Goal: Task Accomplishment & Management: Complete application form

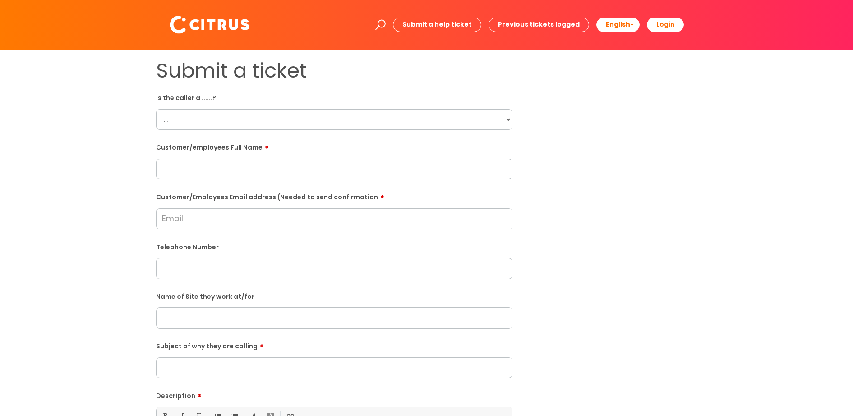
click at [279, 121] on select "... Citrus Customer Citrus Employee [DEMOGRAPHIC_DATA] Supplier" at bounding box center [334, 119] width 356 height 21
select select "Citrus Employee"
click at [156, 109] on select "... Citrus Customer Citrus Employee [DEMOGRAPHIC_DATA] Supplier" at bounding box center [334, 119] width 356 height 21
click at [253, 176] on input "text" at bounding box center [334, 169] width 356 height 21
paste input "[PERSON_NAME]"
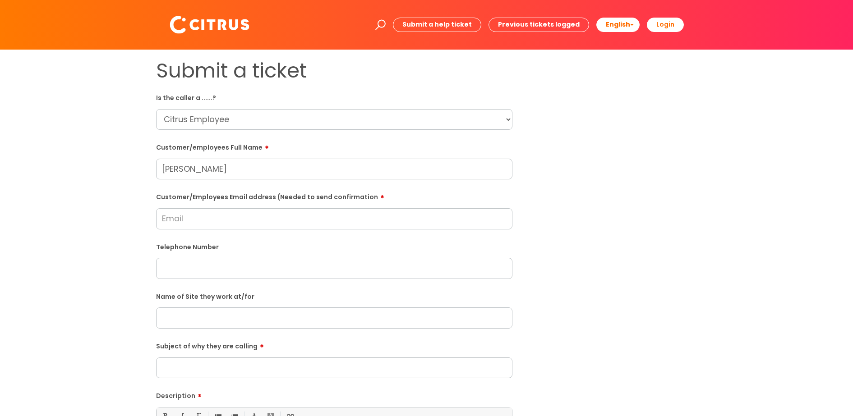
type input "[PERSON_NAME]"
click at [277, 221] on input "Customer/Employees Email address (Needed to send confirmation" at bounding box center [334, 218] width 356 height 21
paste input "[EMAIL_ADDRESS][DOMAIN_NAME]"
type input "[EMAIL_ADDRESS][DOMAIN_NAME]"
click at [288, 275] on input "text" at bounding box center [334, 268] width 356 height 21
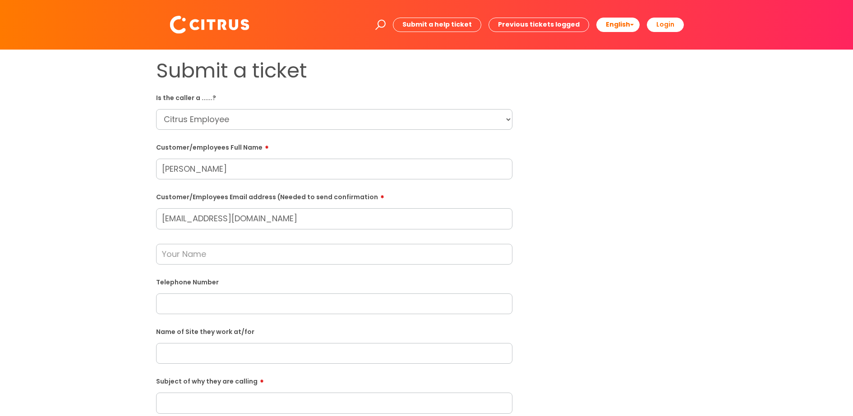
click at [213, 258] on input "text" at bounding box center [334, 254] width 356 height 21
type input "[PERSON_NAME]"
click at [246, 312] on input "text" at bounding box center [334, 304] width 356 height 21
paste input "07747443696"
type input "07747443696"
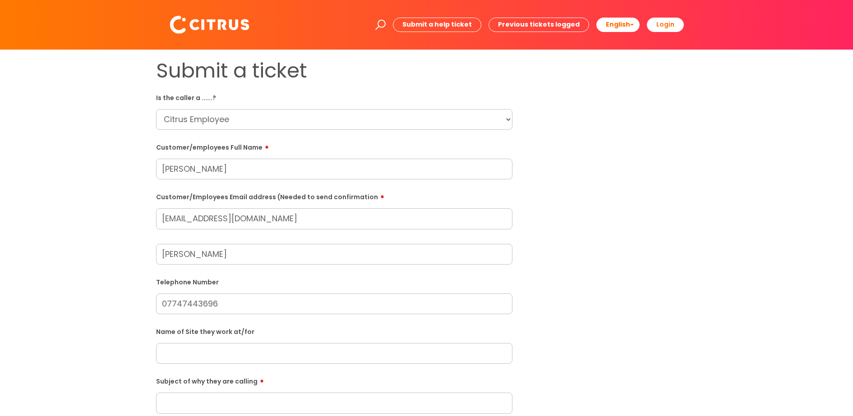
click at [237, 350] on input "text" at bounding box center [334, 353] width 356 height 21
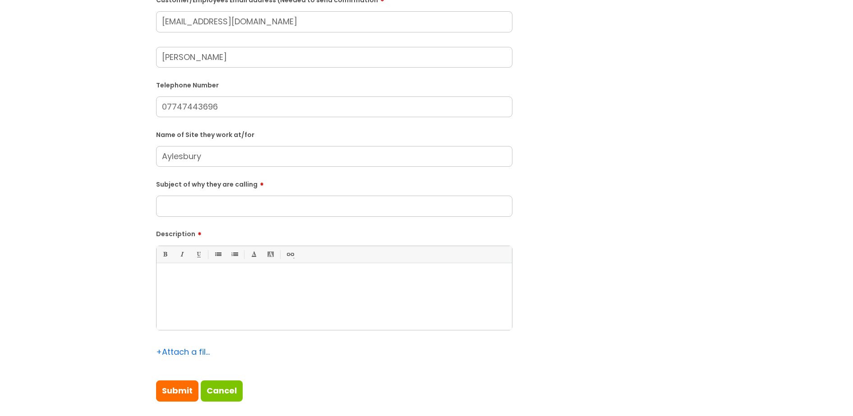
scroll to position [226, 0]
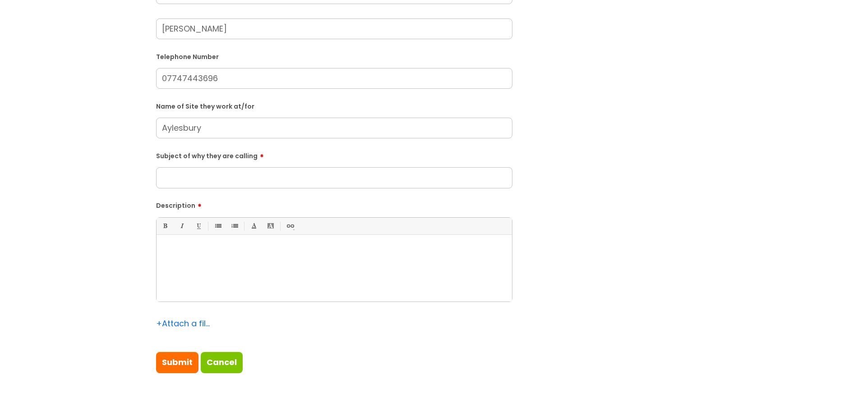
type input "Aylesbury"
click at [250, 168] on input "Subject of why they are calling" at bounding box center [334, 177] width 356 height 21
type input "Clocking In"
click at [275, 268] on div at bounding box center [335, 271] width 356 height 62
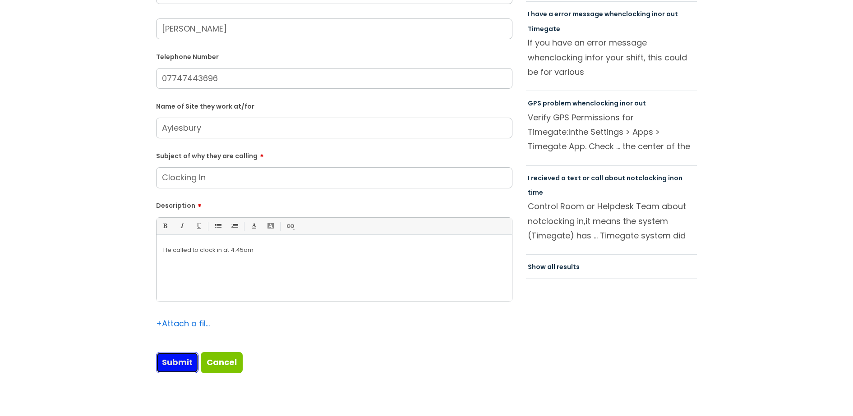
click at [182, 363] on input "Submit" at bounding box center [177, 362] width 42 height 21
type input "Please Wait..."
